Goal: Task Accomplishment & Management: Manage account settings

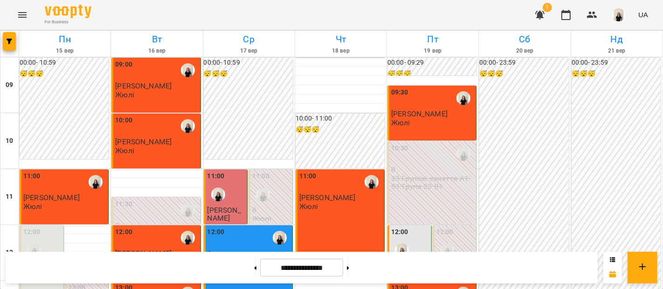
scroll to position [453, 0]
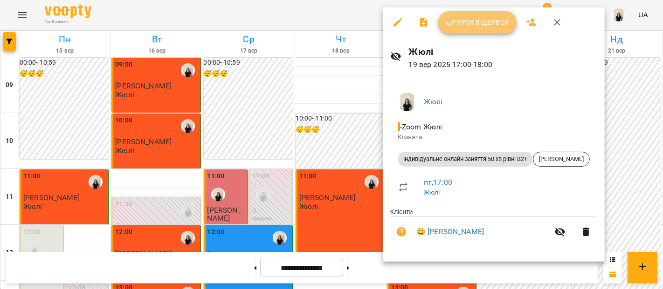
click at [488, 23] on span "Урок відбувся" at bounding box center [477, 22] width 63 height 11
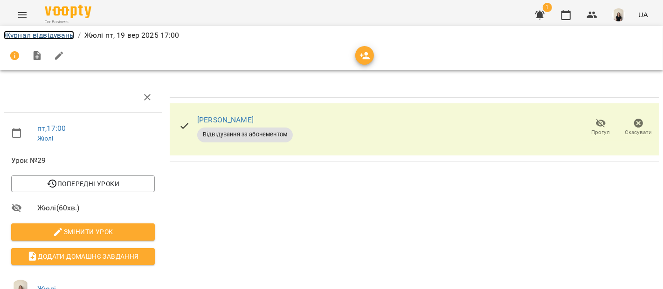
click at [52, 36] on link "Журнал відвідувань" at bounding box center [39, 35] width 70 height 9
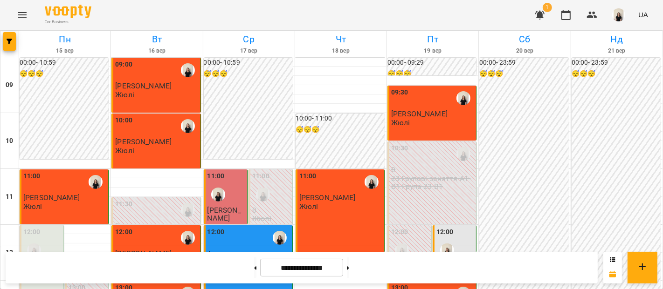
scroll to position [337, 0]
click at [349, 275] on button at bounding box center [348, 268] width 2 height 21
type input "**********"
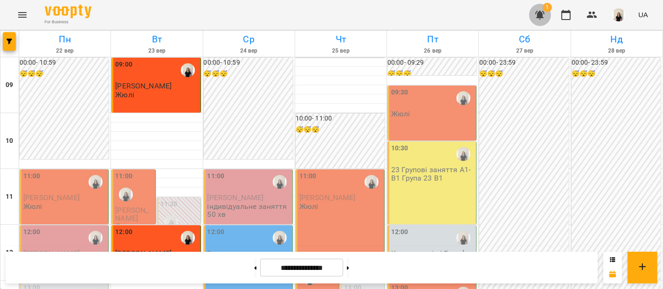
click at [539, 15] on icon "button" at bounding box center [539, 15] width 9 height 9
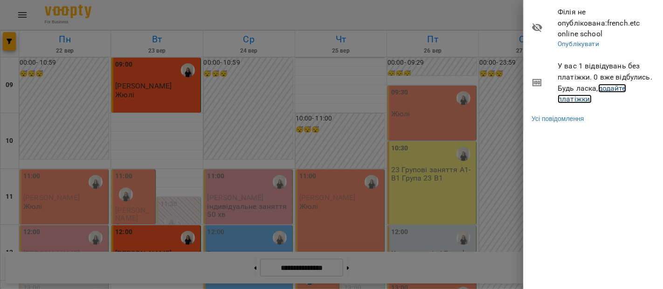
click at [580, 85] on link "додайте платіжки!" at bounding box center [592, 94] width 69 height 20
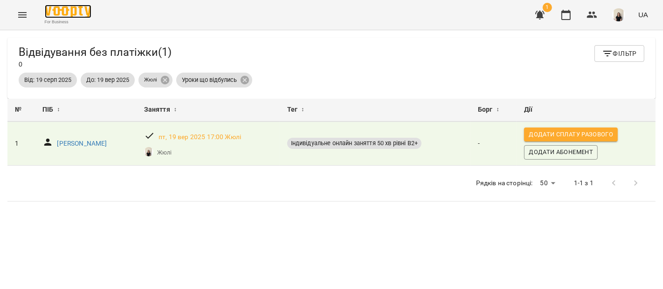
click at [69, 13] on img at bounding box center [68, 12] width 47 height 14
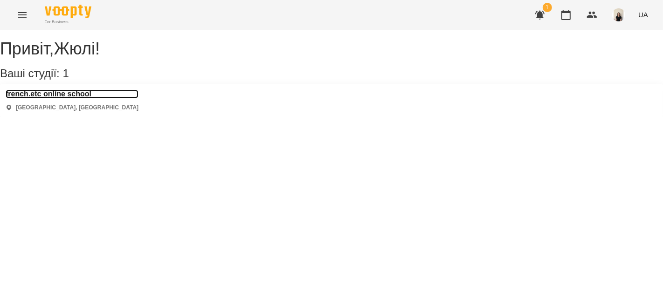
click at [70, 98] on h3 "french.etc online school" at bounding box center [72, 94] width 133 height 8
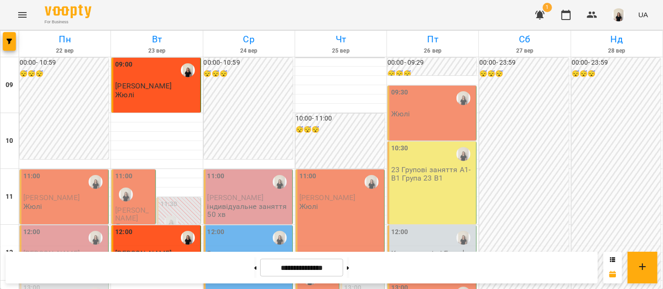
scroll to position [357, 0]
click at [254, 267] on button at bounding box center [255, 268] width 2 height 21
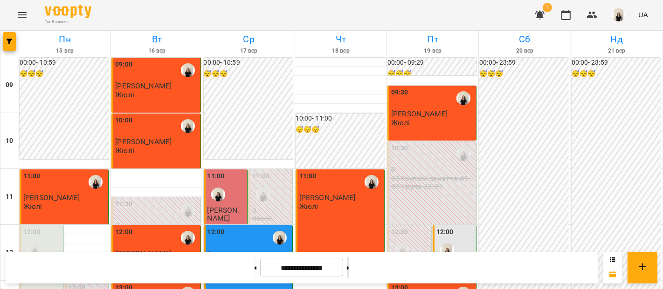
click at [349, 273] on button at bounding box center [348, 268] width 2 height 21
type input "**********"
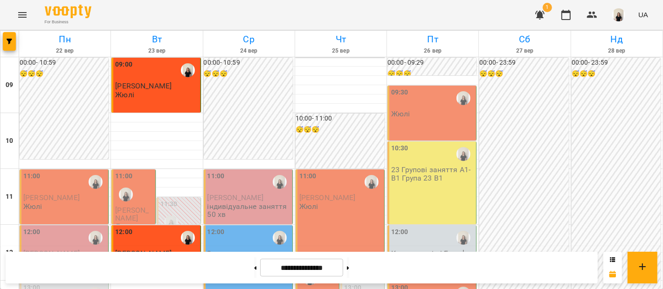
scroll to position [145, 0]
